Goal: Task Accomplishment & Management: Manage account settings

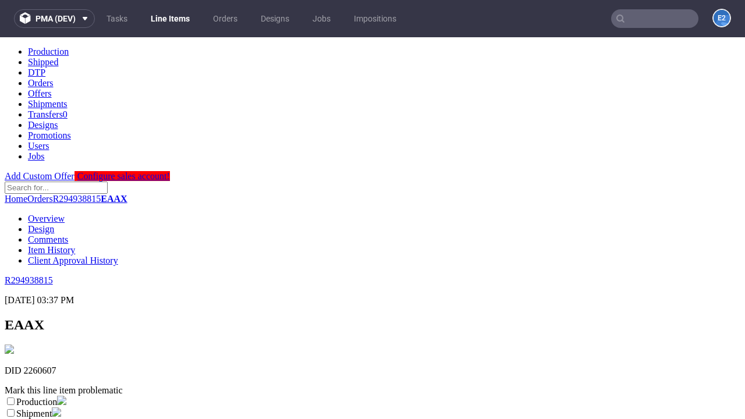
scroll to position [205, 0]
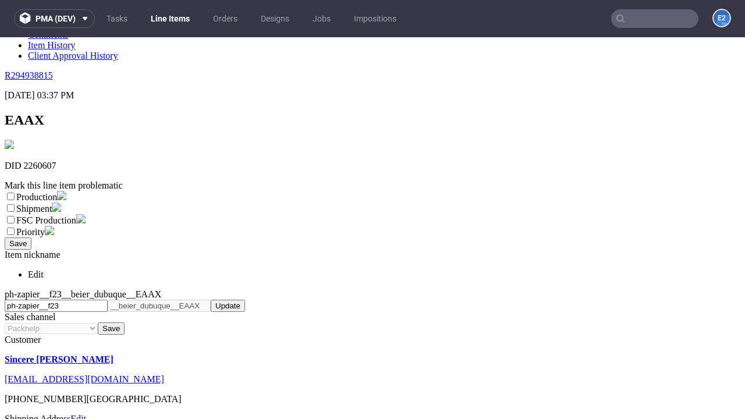
select select "dtp_ca_needed"
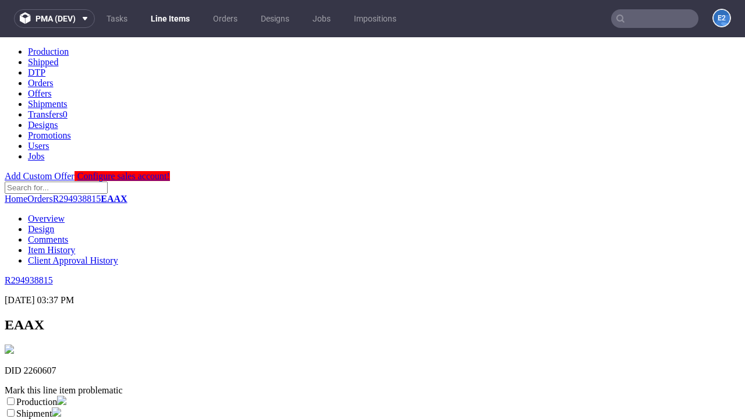
scroll to position [0, 0]
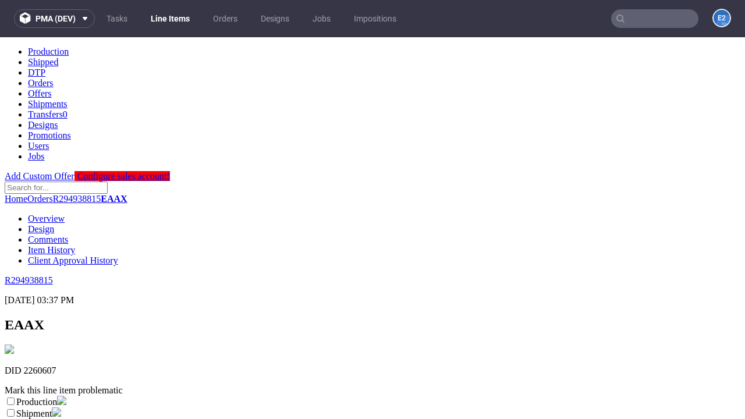
checkbox input "true"
